Goal: Task Accomplishment & Management: Manage account settings

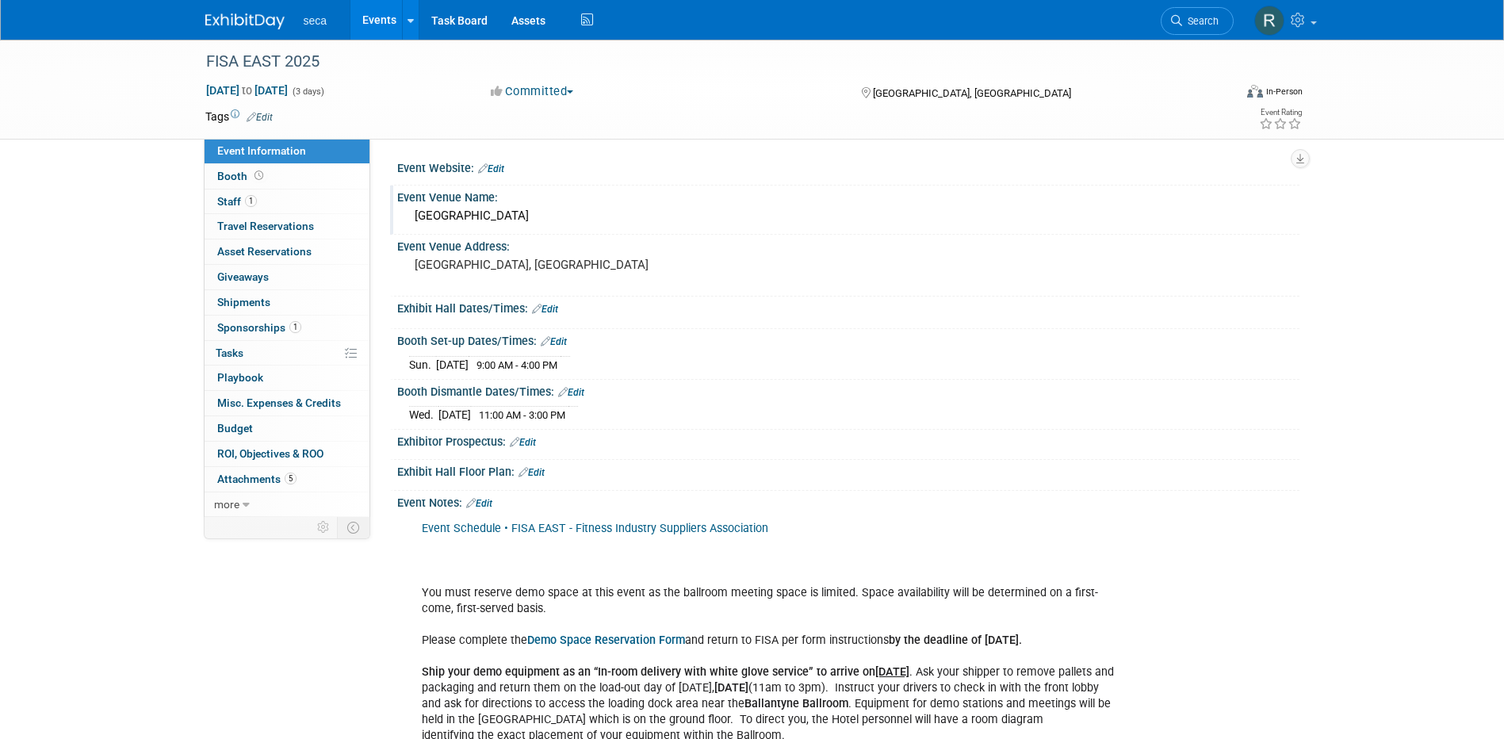
click at [483, 214] on div "[GEOGRAPHIC_DATA]" at bounding box center [848, 216] width 878 height 25
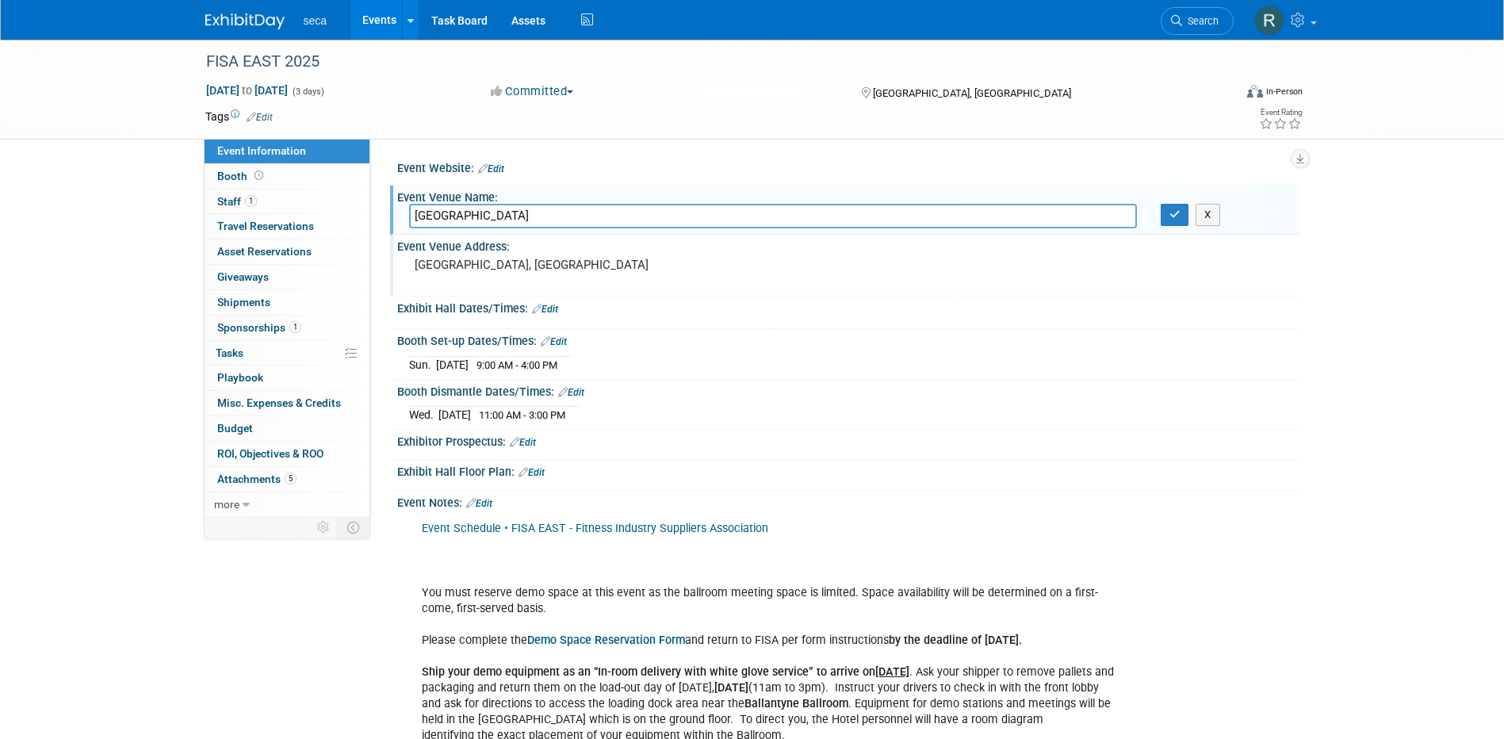
click at [491, 262] on pre "[GEOGRAPHIC_DATA], [GEOGRAPHIC_DATA]" at bounding box center [585, 265] width 341 height 14
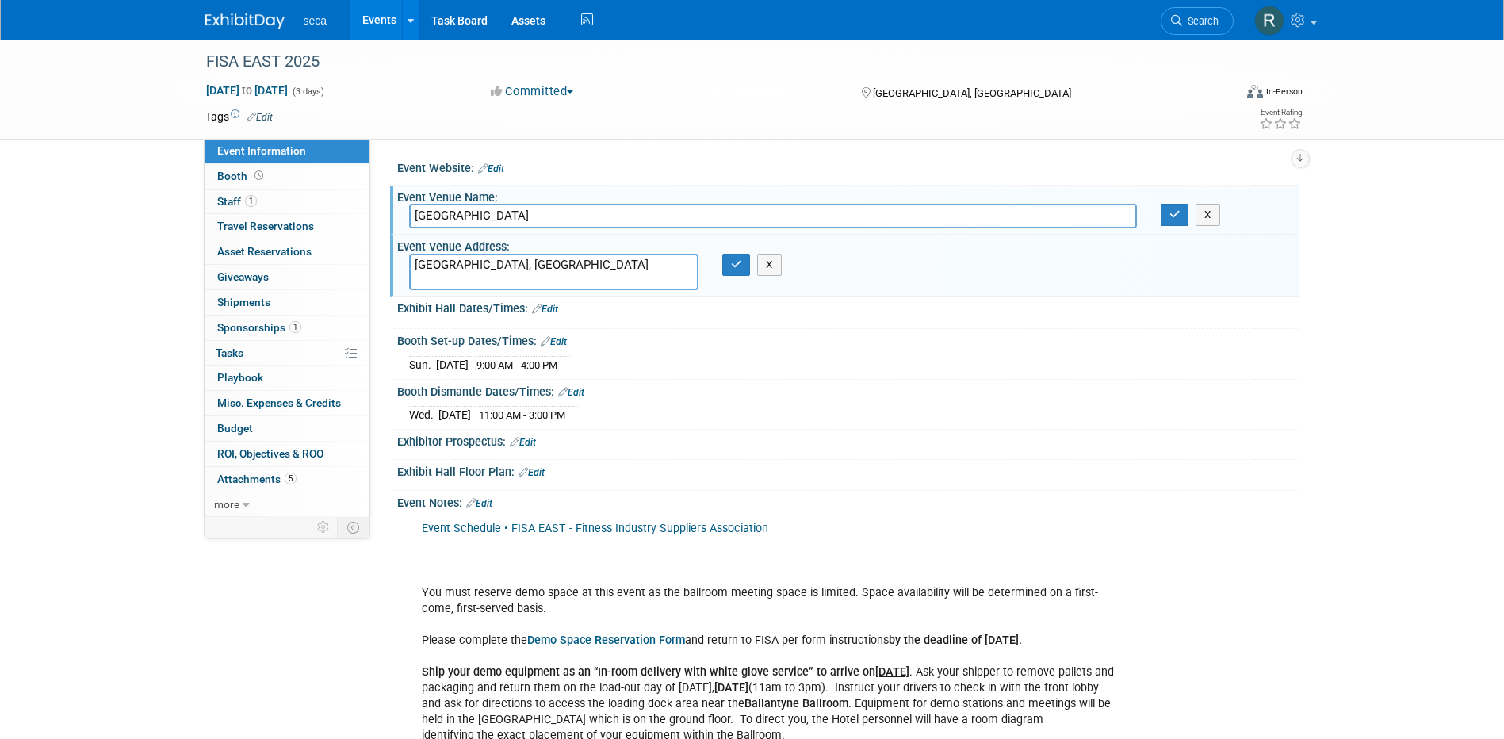
click at [415, 263] on textarea "[GEOGRAPHIC_DATA], [GEOGRAPHIC_DATA]" at bounding box center [553, 272] width 289 height 36
click at [533, 280] on textarea "100000 Ballantyne Commons Pkwy Charlotte, [GEOGRAPHIC_DATA]" at bounding box center [553, 272] width 289 height 36
type textarea "100000 Ballantyne Commons [GEOGRAPHIC_DATA]"
click at [733, 265] on icon "button" at bounding box center [736, 264] width 11 height 10
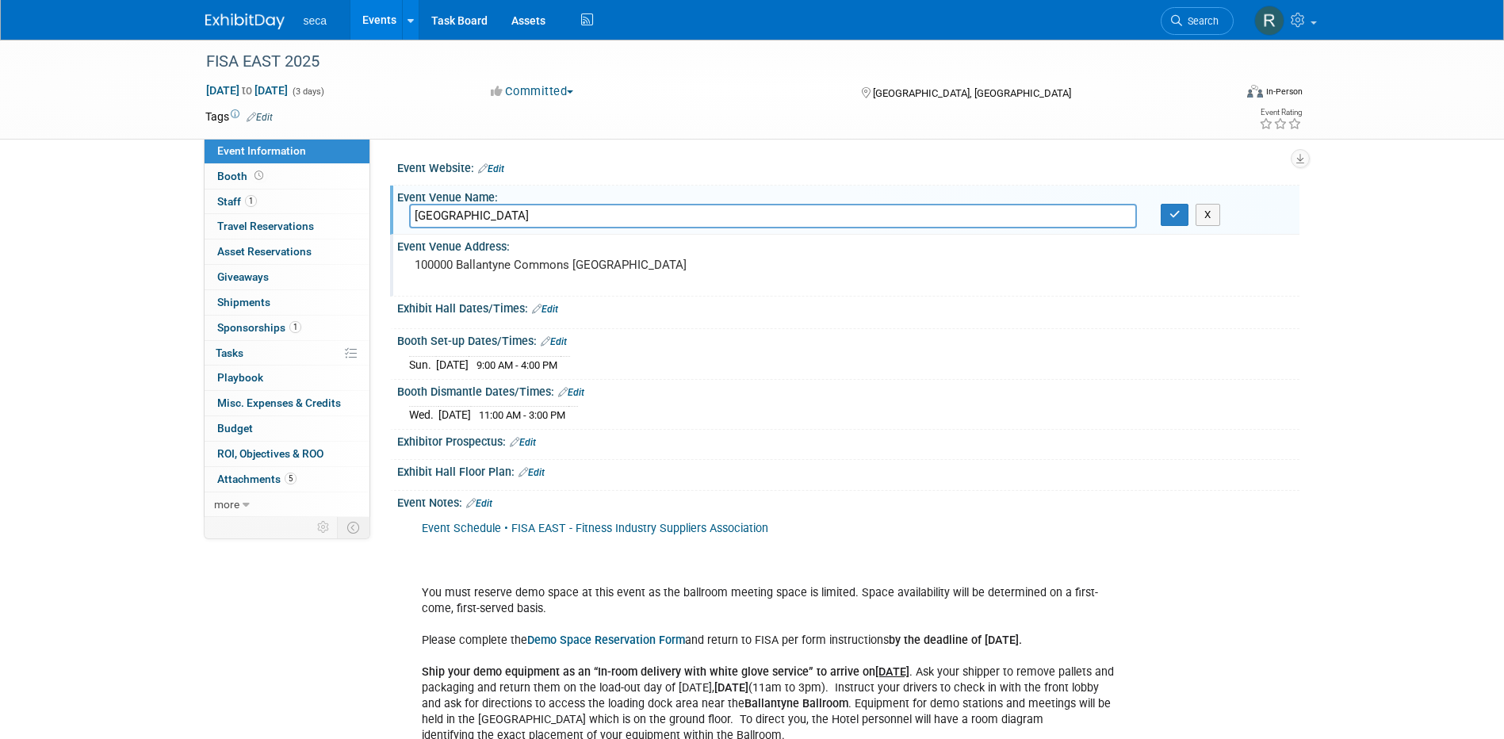
click at [384, 17] on link "Events" at bounding box center [379, 20] width 58 height 40
